Goal: Information Seeking & Learning: Find specific fact

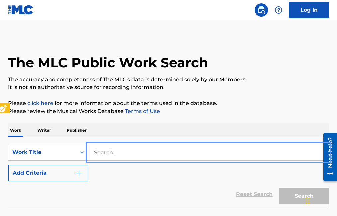
click at [94, 153] on input "Search..." at bounding box center [208, 153] width 240 height 16
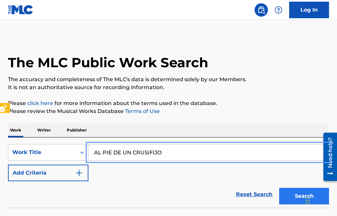
type input "AL PIE DE UN CRUSIFIJO"
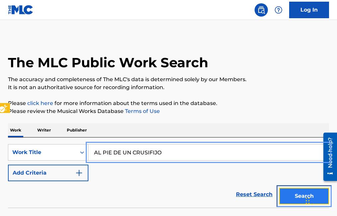
click at [288, 197] on button "Search" at bounding box center [304, 196] width 50 height 17
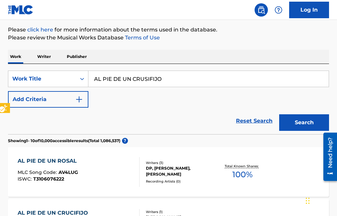
scroll to position [66, 0]
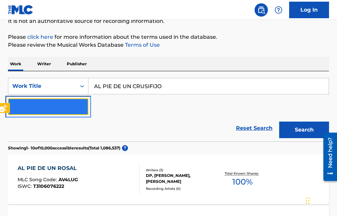
click at [85, 104] on button "Add Criteria" at bounding box center [48, 107] width 80 height 17
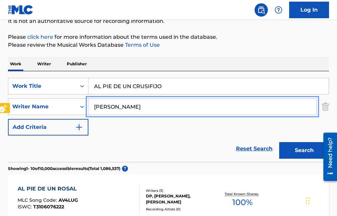
type input "RAMON MRDINA"
click at [8, 119] on button "Add Criteria" at bounding box center [48, 127] width 80 height 17
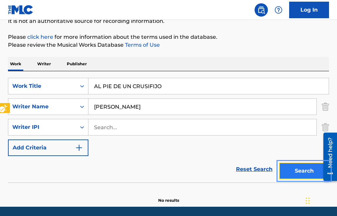
click at [301, 172] on button "Search" at bounding box center [304, 171] width 50 height 17
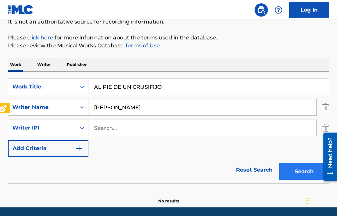
scroll to position [56, 0]
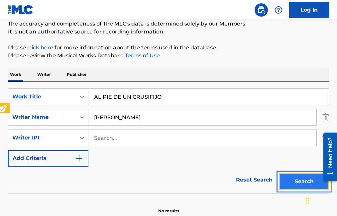
click at [301, 180] on button "Search" at bounding box center [304, 182] width 50 height 17
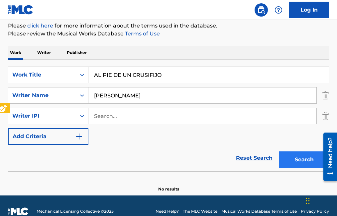
scroll to position [89, 0]
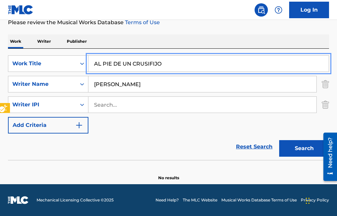
click at [148, 61] on input "AL PIE DE UN CRUSIFIJO" at bounding box center [208, 64] width 240 height 16
click at [8, 117] on button "Add Criteria" at bounding box center [48, 125] width 80 height 17
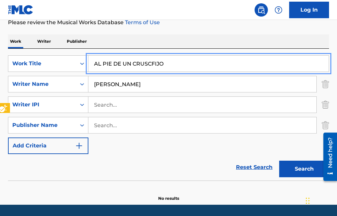
click at [148, 63] on input "AL PIE DE UN CRUSCFIJO" at bounding box center [208, 64] width 240 height 16
type input "AL PIE DE UN CRUCFIJO"
click at [8, 138] on button "Add Criteria" at bounding box center [48, 146] width 80 height 17
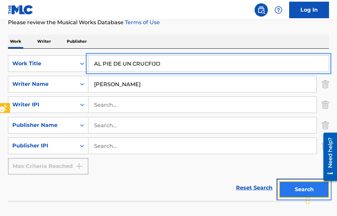
click at [295, 188] on button "Search" at bounding box center [304, 190] width 50 height 17
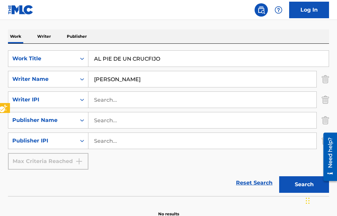
scroll to position [0, 0]
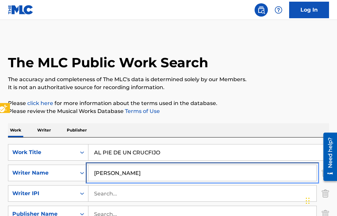
click at [126, 173] on input "RAMON MRDINA" at bounding box center [202, 173] width 228 height 16
type input "[PERSON_NAME]"
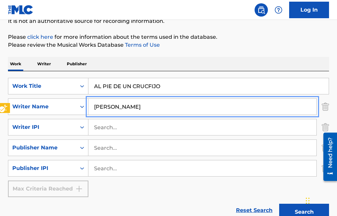
scroll to position [100, 0]
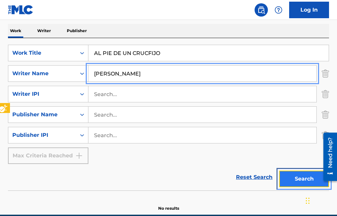
click at [303, 178] on button "Search" at bounding box center [304, 179] width 50 height 17
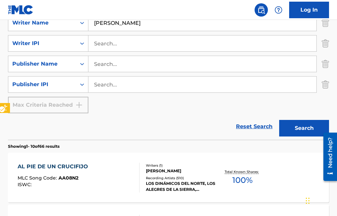
scroll to position [166, 0]
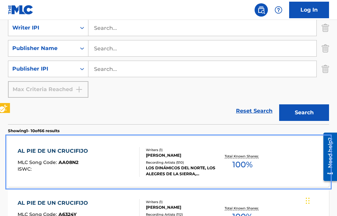
click at [66, 161] on span "AA08N2" at bounding box center [68, 163] width 20 height 6
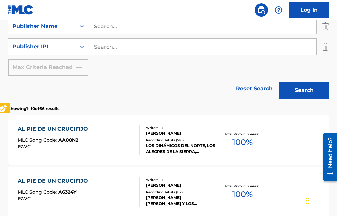
scroll to position [199, 0]
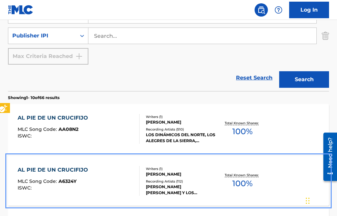
click at [65, 181] on span "A6324Y" at bounding box center [67, 182] width 18 height 6
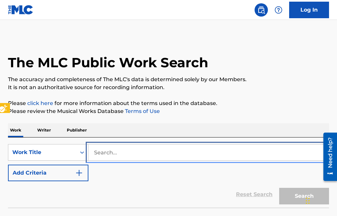
click at [92, 150] on input "Search..." at bounding box center [208, 153] width 240 height 16
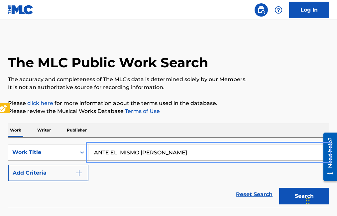
click at [155, 151] on input "ANTE EL MISMO [PERSON_NAME]" at bounding box center [208, 153] width 240 height 16
type input "ANTE EL MISMO CRUCIFIJO"
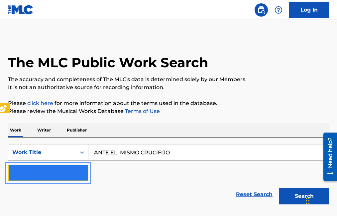
click at [85, 172] on button "Add Criteria" at bounding box center [48, 173] width 80 height 17
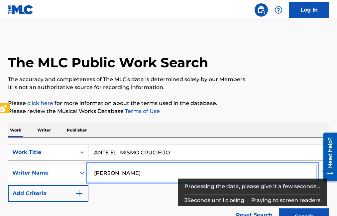
type input "[PERSON_NAME]"
click at [8, 186] on button "Add Criteria" at bounding box center [48, 194] width 80 height 17
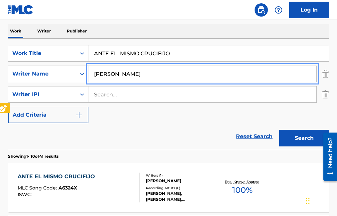
scroll to position [100, 0]
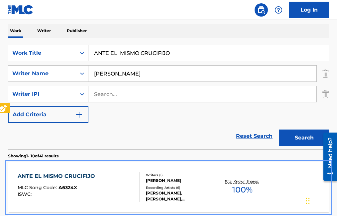
click at [61, 188] on span "A6324X" at bounding box center [67, 188] width 19 height 6
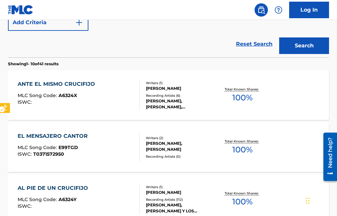
scroll to position [232, 0]
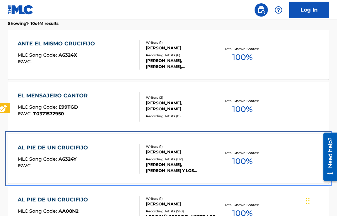
click at [65, 158] on span "A6324Y" at bounding box center [67, 159] width 18 height 6
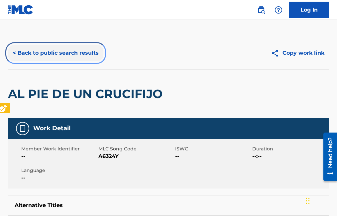
click at [15, 55] on button "< Back to public search results" at bounding box center [55, 53] width 95 height 17
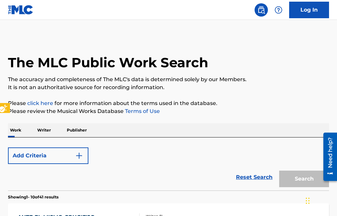
scroll to position [291, 0]
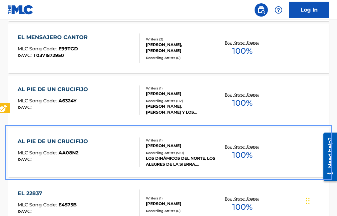
click at [71, 152] on span "AA08N2" at bounding box center [68, 153] width 20 height 6
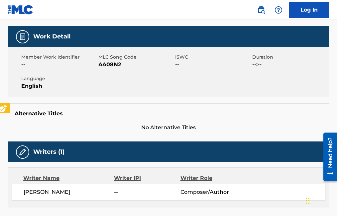
scroll to position [33, 0]
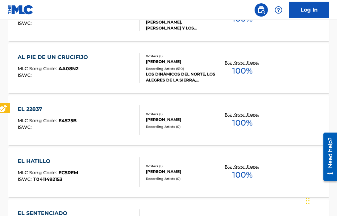
scroll to position [415, 0]
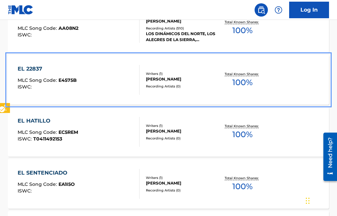
click at [71, 79] on span "E4575B" at bounding box center [67, 80] width 18 height 6
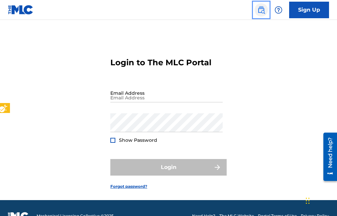
click at [261, 8] on img "Page Menu" at bounding box center [261, 10] width 8 height 8
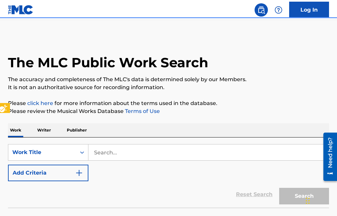
scroll to position [16, 0]
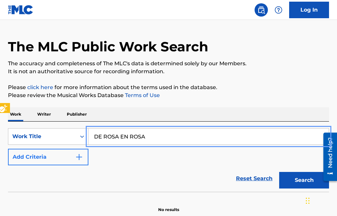
type input "DE ROSA EN ROSA"
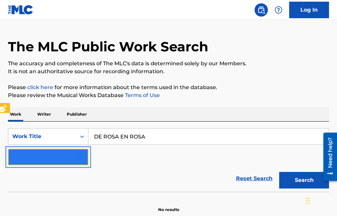
click at [79, 155] on img "Search Form" at bounding box center [79, 157] width 8 height 8
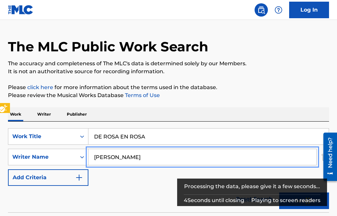
click at [8, 170] on button "Add Criteria" at bounding box center [48, 178] width 80 height 17
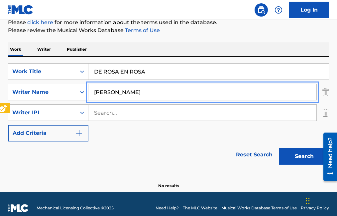
scroll to position [89, 0]
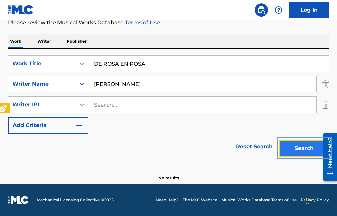
click at [305, 148] on button "Search" at bounding box center [304, 148] width 50 height 17
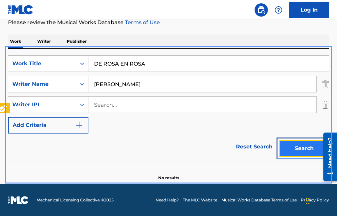
click at [303, 153] on button "Search" at bounding box center [304, 148] width 50 height 17
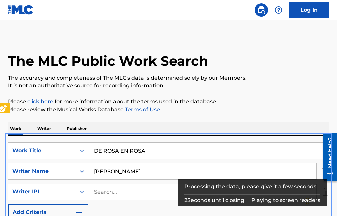
scroll to position [0, 0]
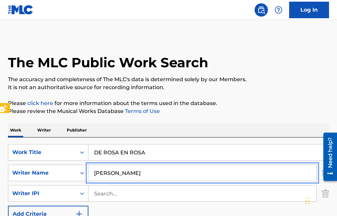
click at [130, 173] on input "RAMON MEFDINA" at bounding box center [202, 173] width 228 height 16
type input "[PERSON_NAME]"
click at [8, 206] on button "Add Criteria" at bounding box center [48, 214] width 80 height 17
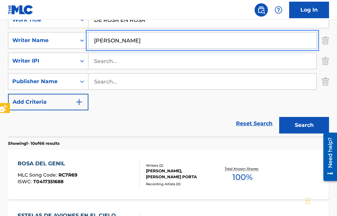
scroll to position [100, 0]
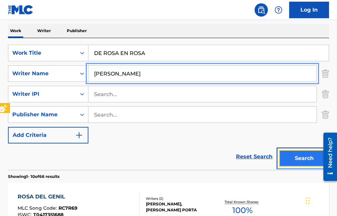
click at [305, 162] on button "Search" at bounding box center [304, 158] width 50 height 17
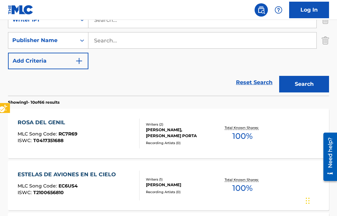
scroll to position [157, 0]
